Goal: Task Accomplishment & Management: Complete application form

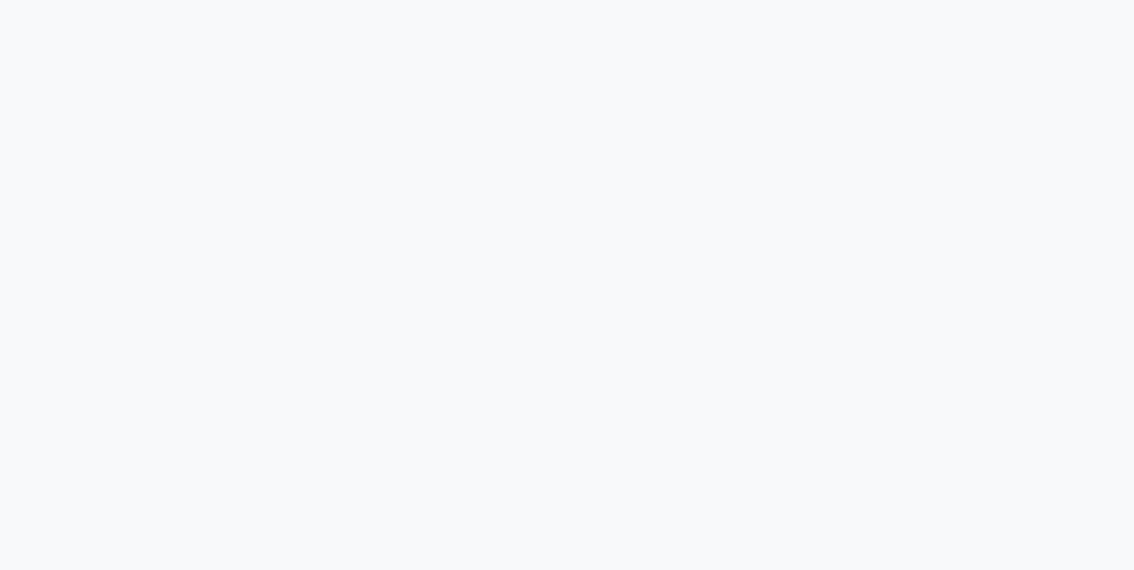
select select "8131"
select select "service"
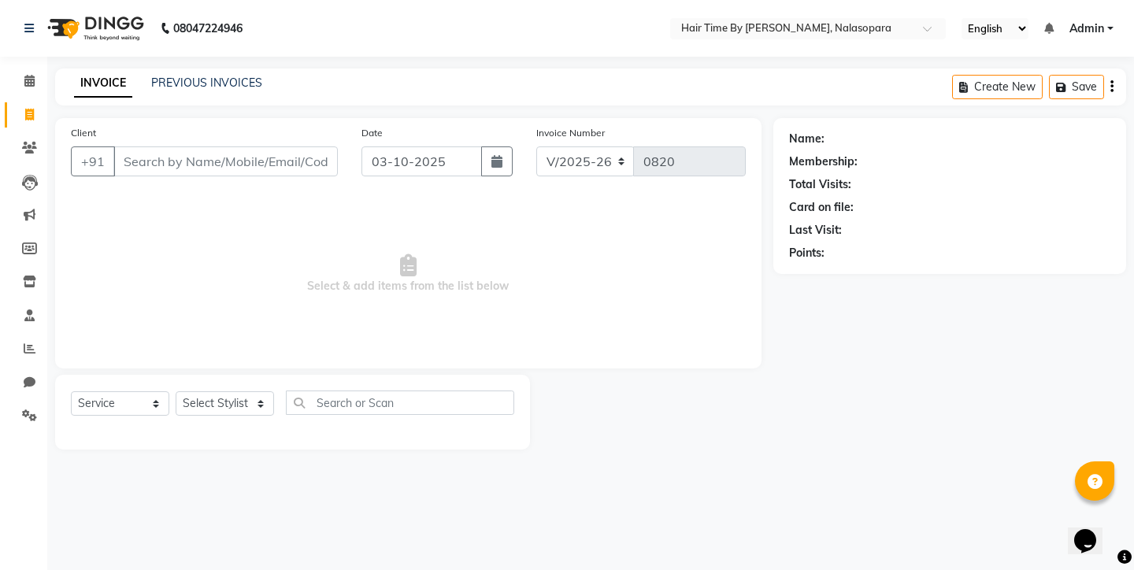
click at [159, 158] on input "Client" at bounding box center [225, 162] width 225 height 30
click at [139, 160] on input "Client" at bounding box center [225, 162] width 225 height 30
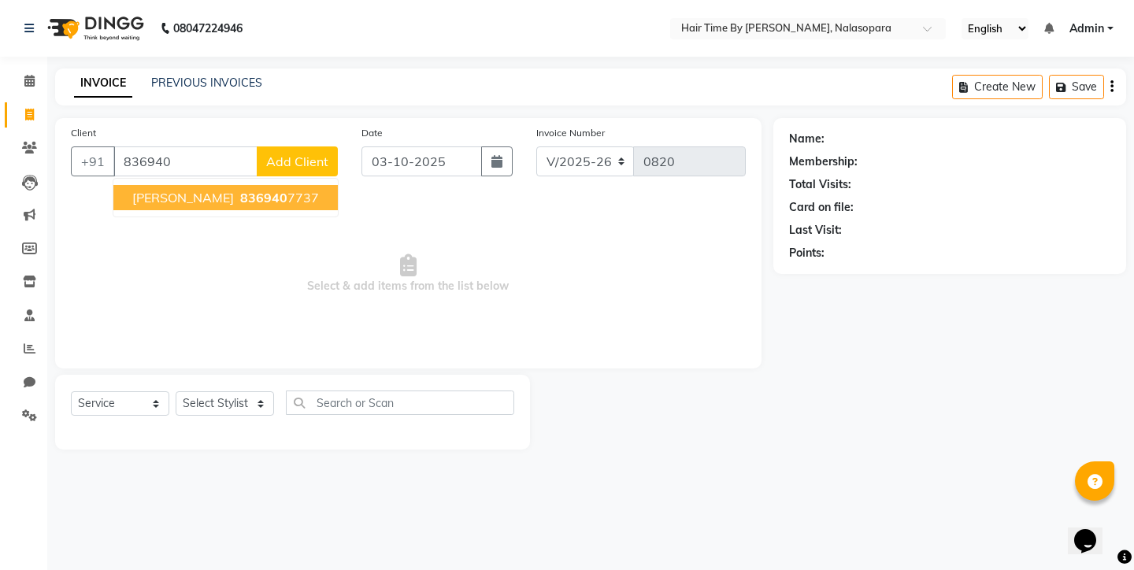
click at [154, 198] on span "[PERSON_NAME]" at bounding box center [183, 198] width 102 height 16
type input "8369407737"
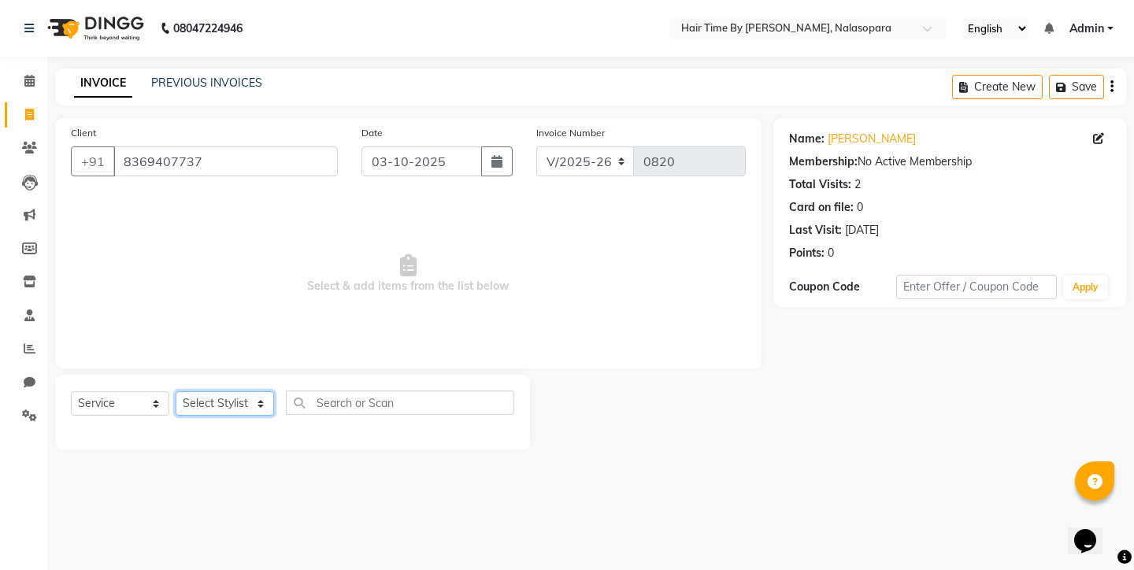
select select "75792"
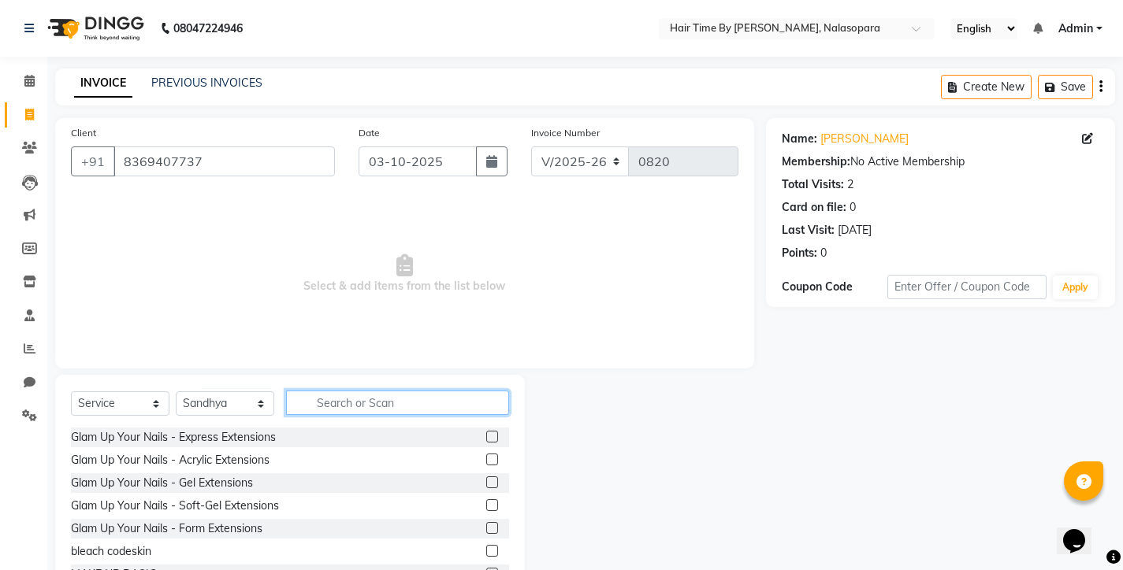
click at [322, 397] on input "text" at bounding box center [397, 403] width 223 height 24
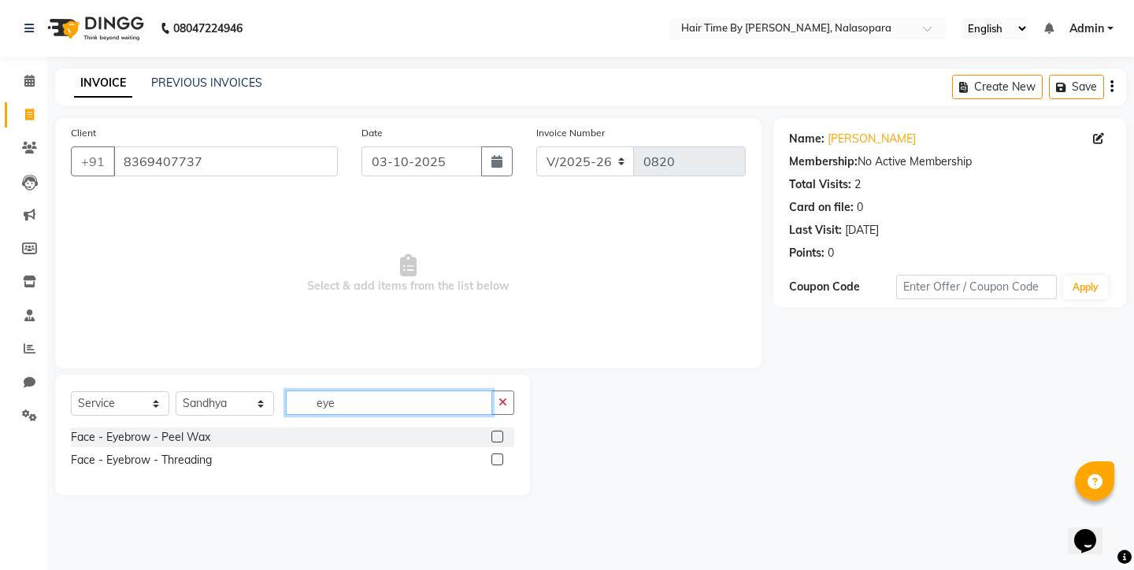
type input "eye"
click at [498, 455] on label at bounding box center [498, 460] width 12 height 12
click at [498, 455] on input "checkbox" at bounding box center [497, 460] width 10 height 10
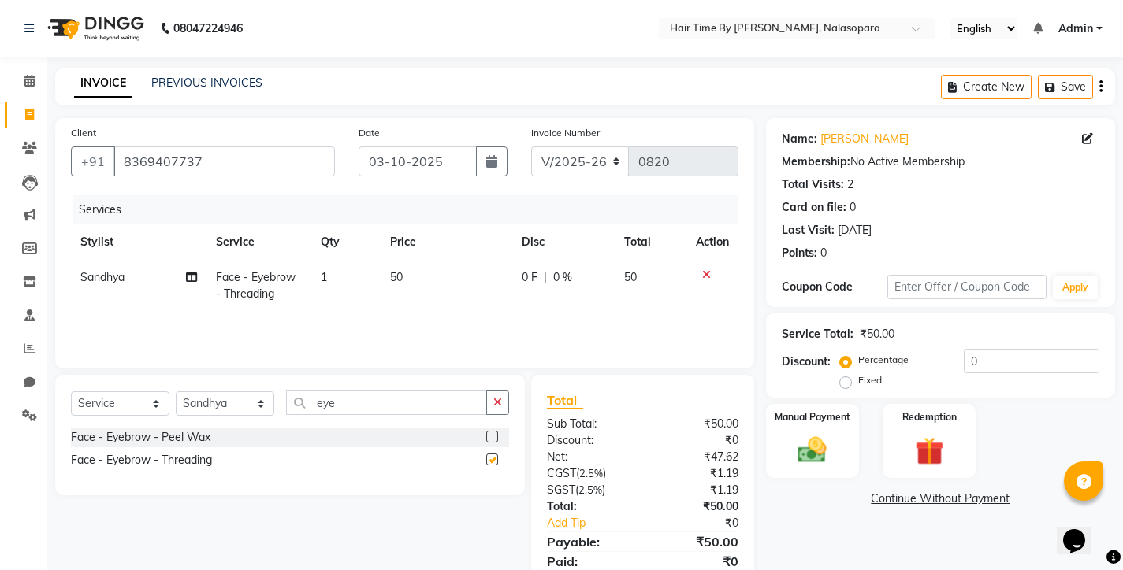
checkbox input "false"
click at [362, 407] on input "eye" at bounding box center [386, 403] width 201 height 24
type input "e"
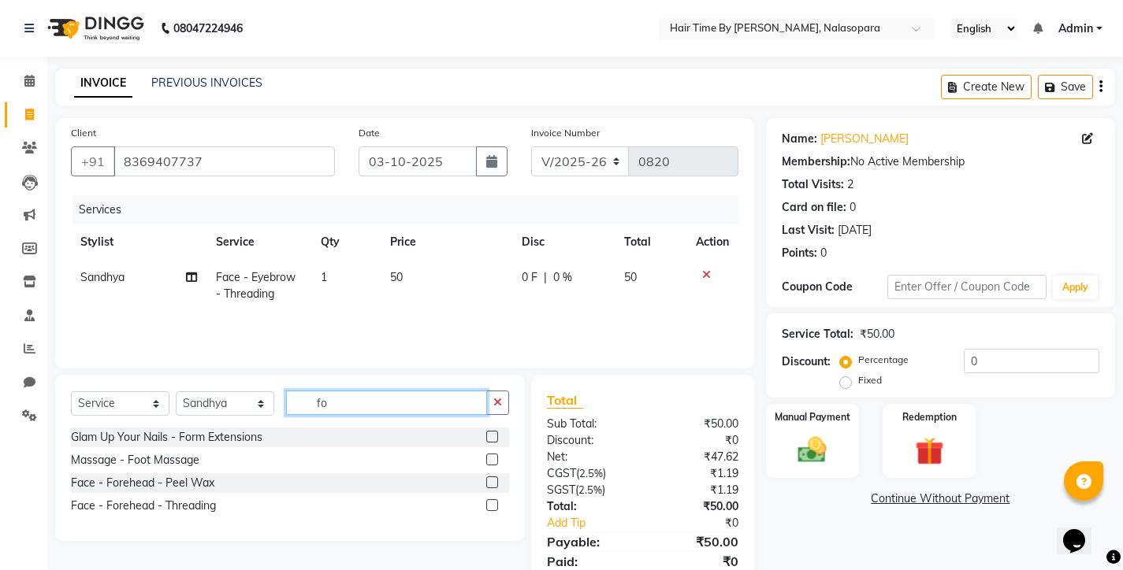
type input "fo"
click at [493, 504] on label at bounding box center [492, 505] width 12 height 12
click at [493, 504] on input "checkbox" at bounding box center [491, 506] width 10 height 10
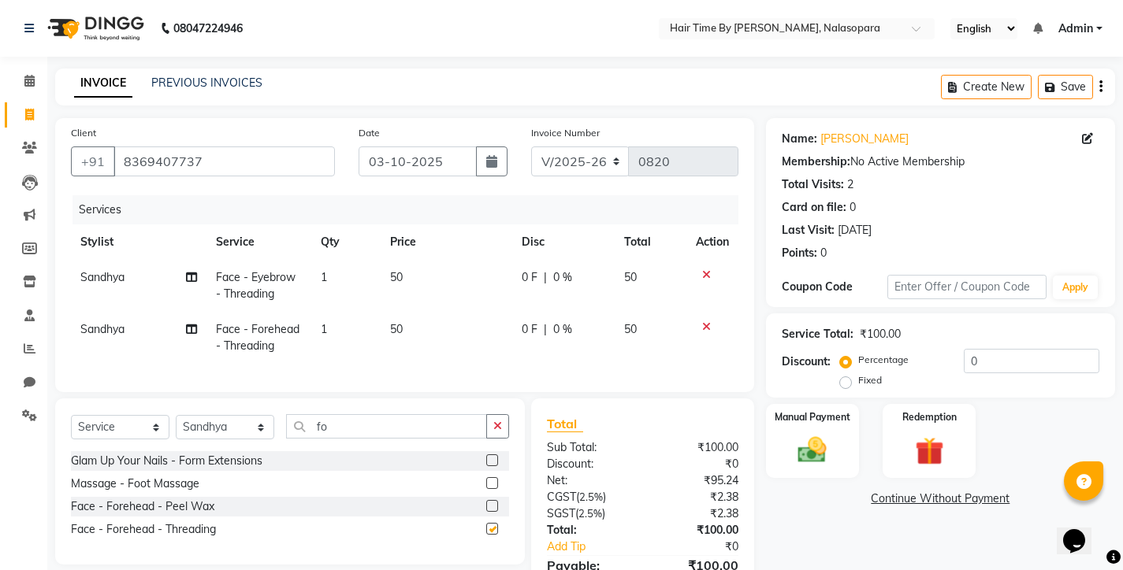
checkbox input "false"
click at [808, 449] on img at bounding box center [812, 450] width 48 height 34
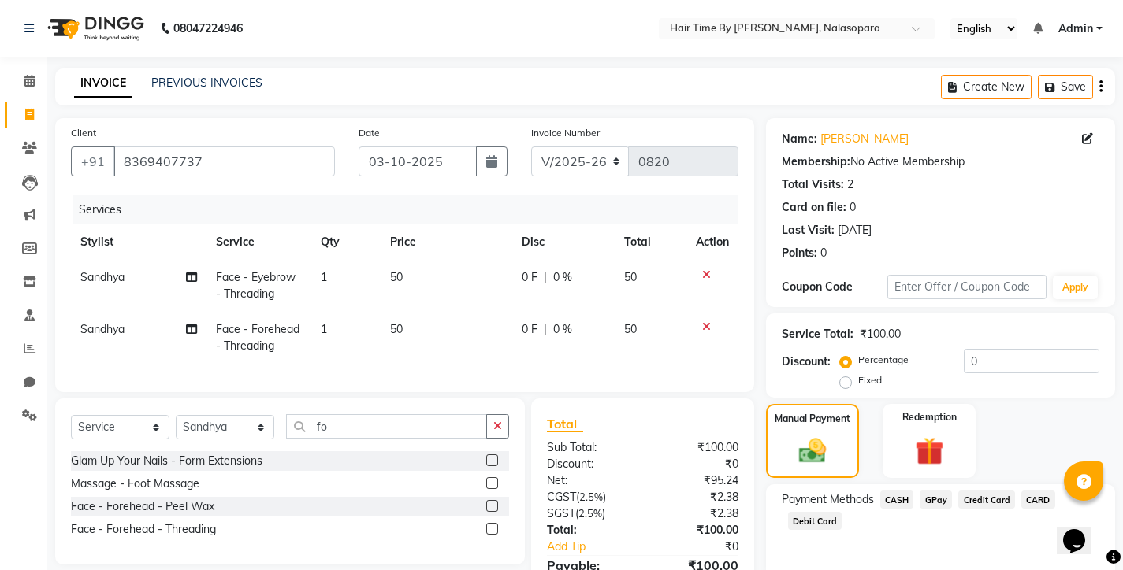
click at [894, 499] on span "CASH" at bounding box center [897, 500] width 34 height 18
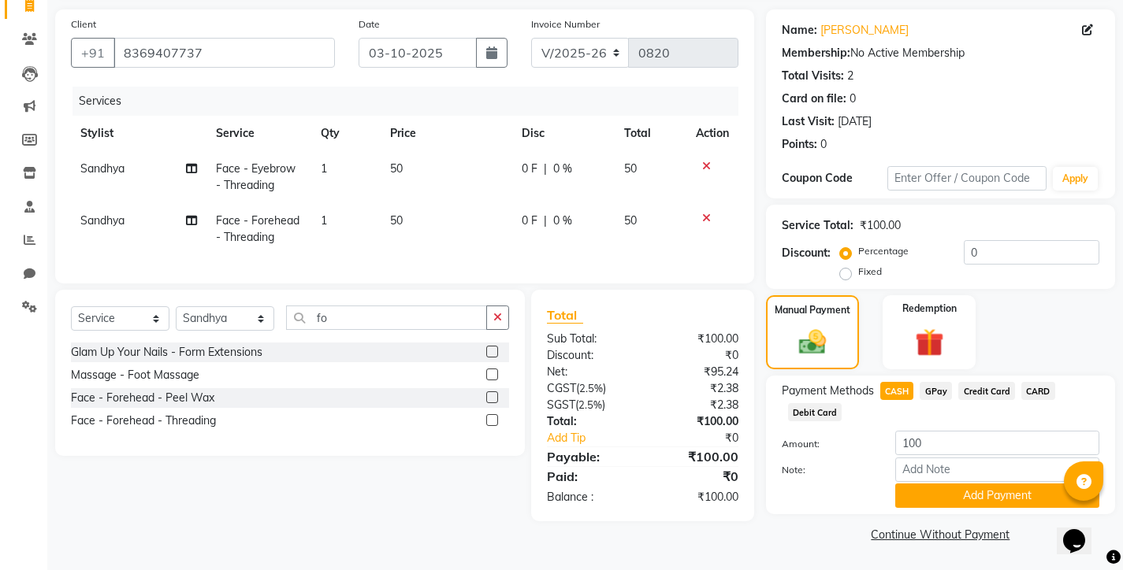
scroll to position [108, 0]
click at [917, 488] on button "Add Payment" at bounding box center [997, 496] width 204 height 24
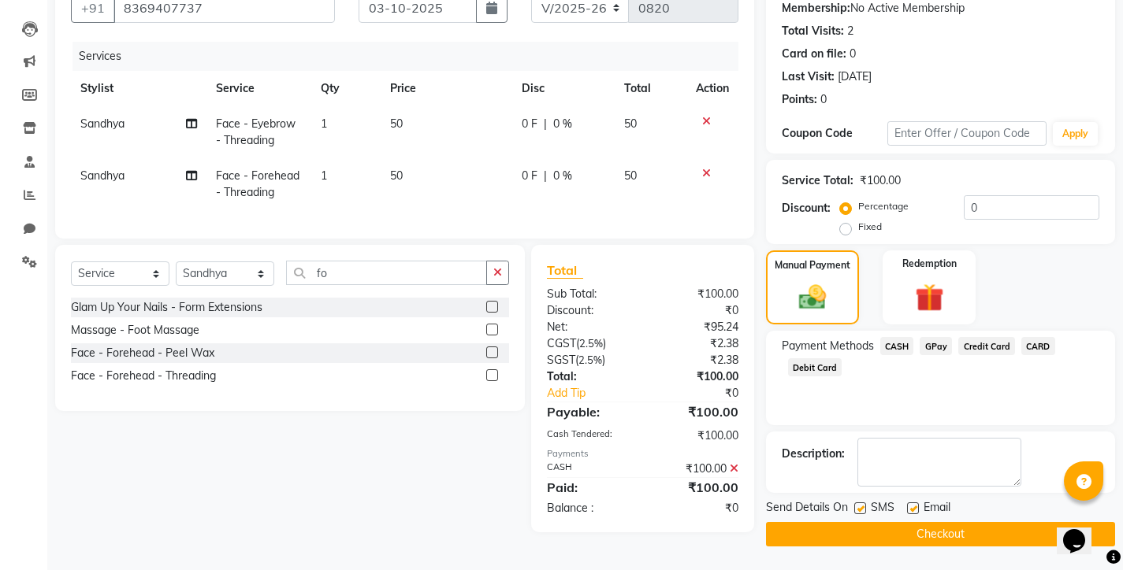
scroll to position [154, 0]
click at [904, 533] on button "Checkout" at bounding box center [940, 534] width 349 height 24
